Goal: Task Accomplishment & Management: Manage account settings

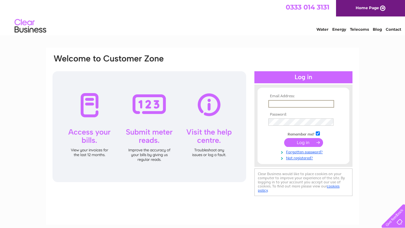
type input "[EMAIL_ADDRESS][DOMAIN_NAME]"
click at [303, 141] on input "submit" at bounding box center [303, 142] width 39 height 9
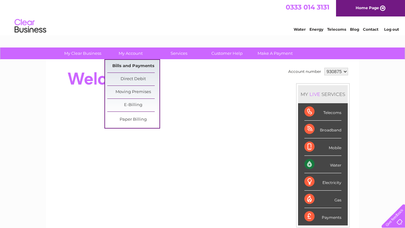
click at [133, 64] on link "Bills and Payments" at bounding box center [133, 66] width 52 height 13
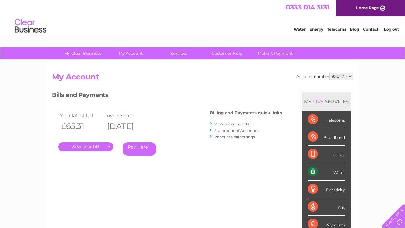
click at [227, 124] on link "View previous bills" at bounding box center [231, 124] width 35 height 5
